Goal: Task Accomplishment & Management: Complete application form

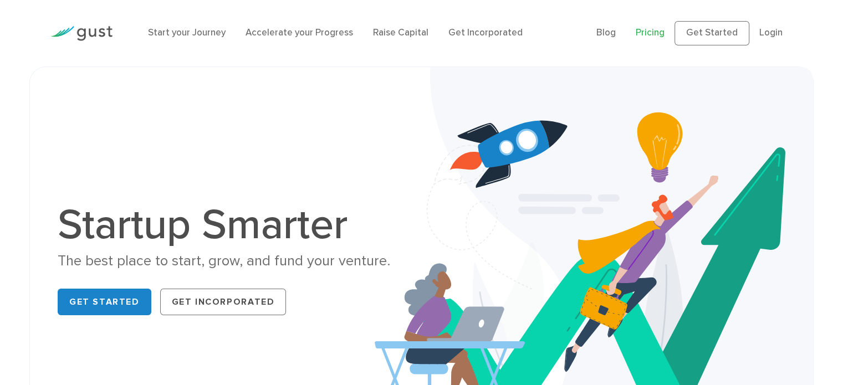
click at [658, 33] on link "Pricing" at bounding box center [650, 32] width 29 height 11
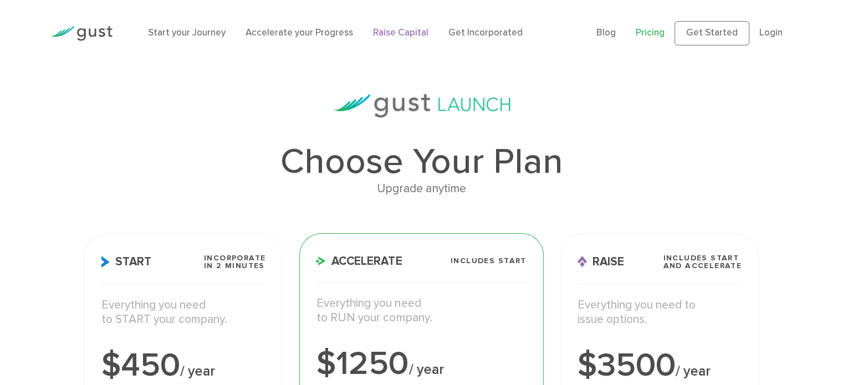
click at [395, 35] on link "Raise Capital" at bounding box center [400, 32] width 55 height 11
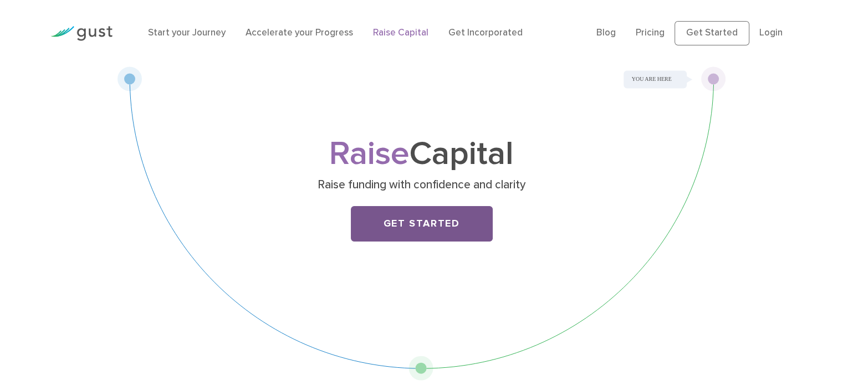
click at [426, 219] on link "Get Started" at bounding box center [422, 223] width 142 height 35
